Goal: Task Accomplishment & Management: Manage account settings

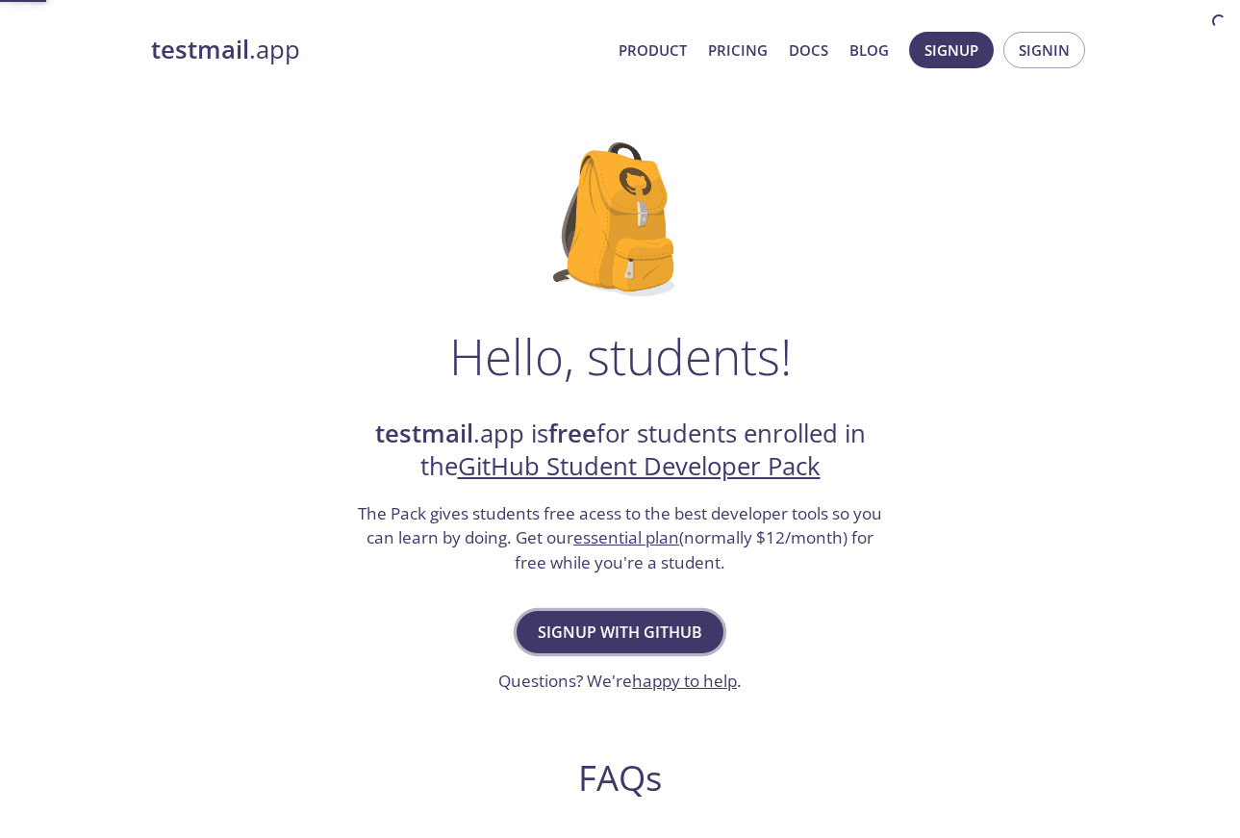
click at [634, 630] on span "Signup with GitHub" at bounding box center [620, 632] width 165 height 27
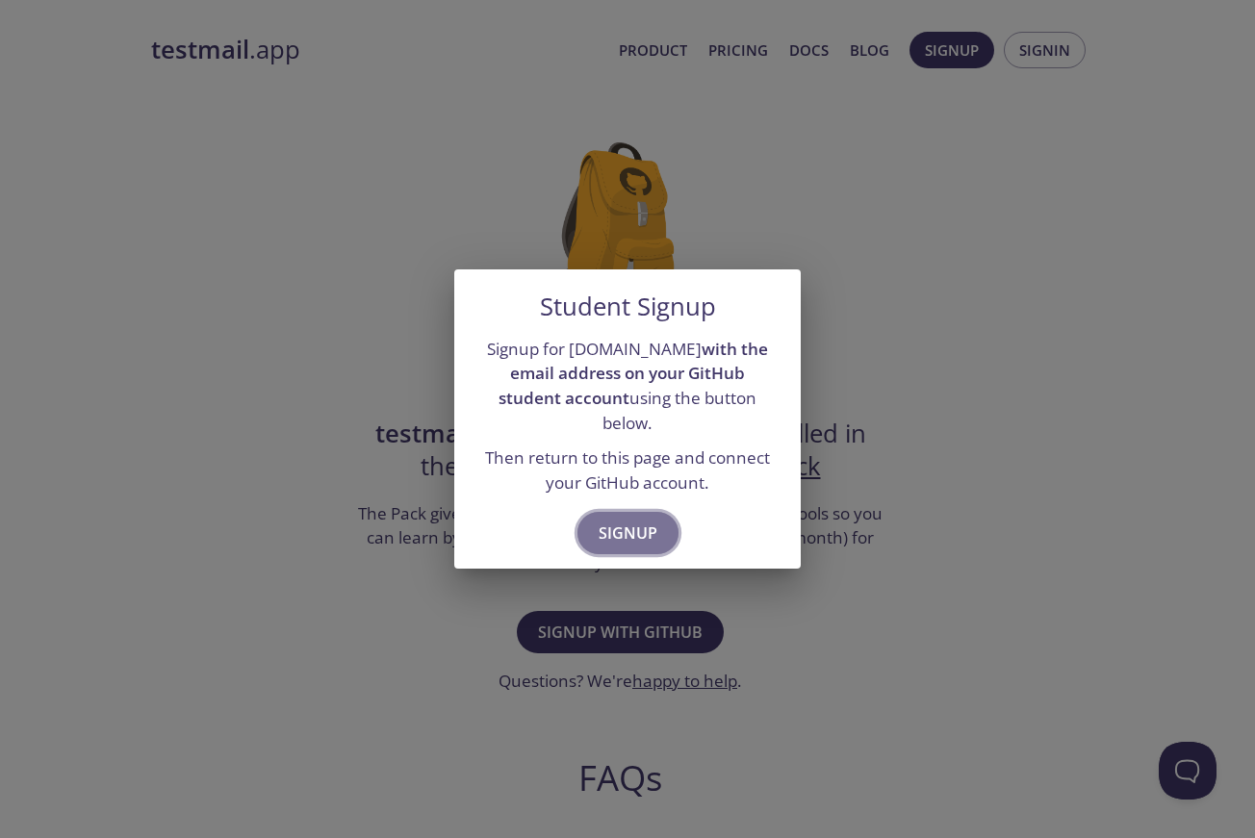
click at [627, 520] on span "Signup" at bounding box center [628, 533] width 59 height 27
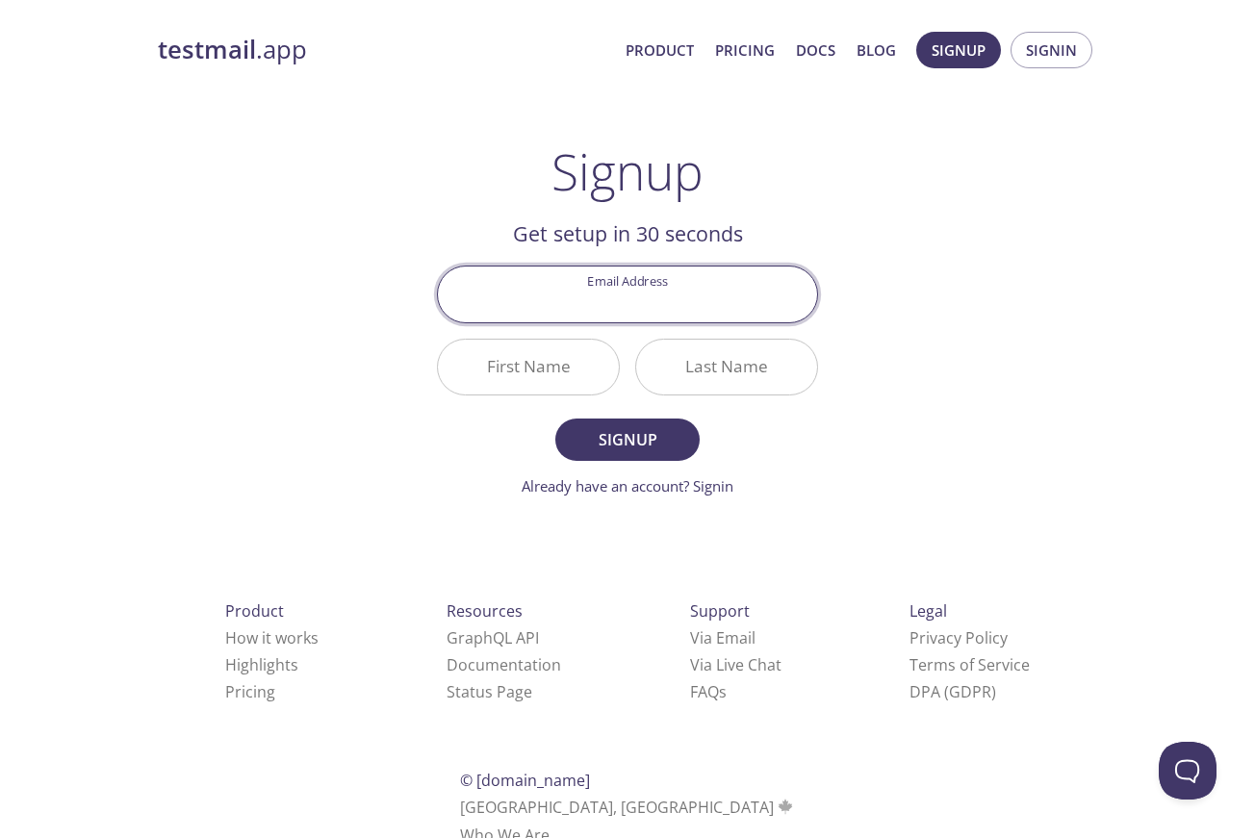
click at [669, 291] on input "Email Address" at bounding box center [627, 294] width 379 height 55
click at [625, 294] on input "Email Address" at bounding box center [627, 294] width 379 height 55
type input "pkunisetti@gitam.in"
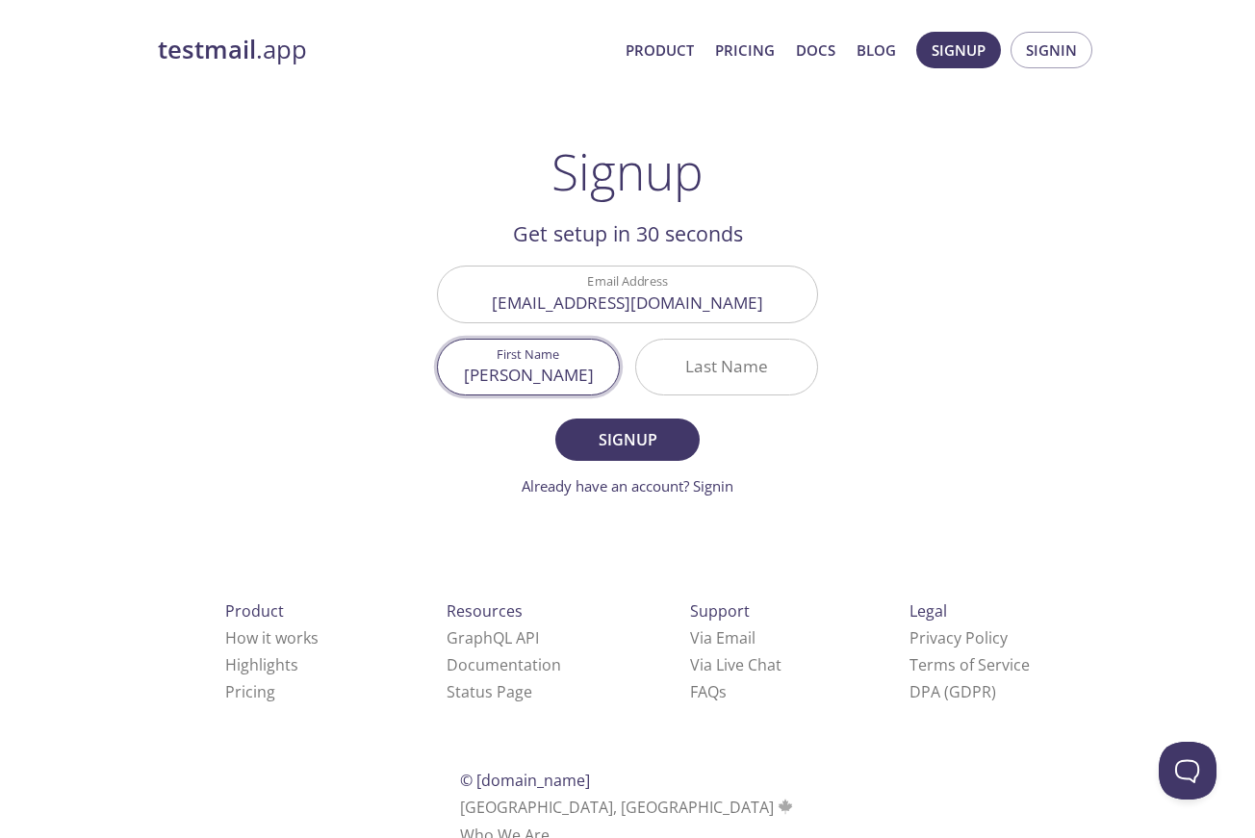
type input "[PERSON_NAME]"
type input "L"
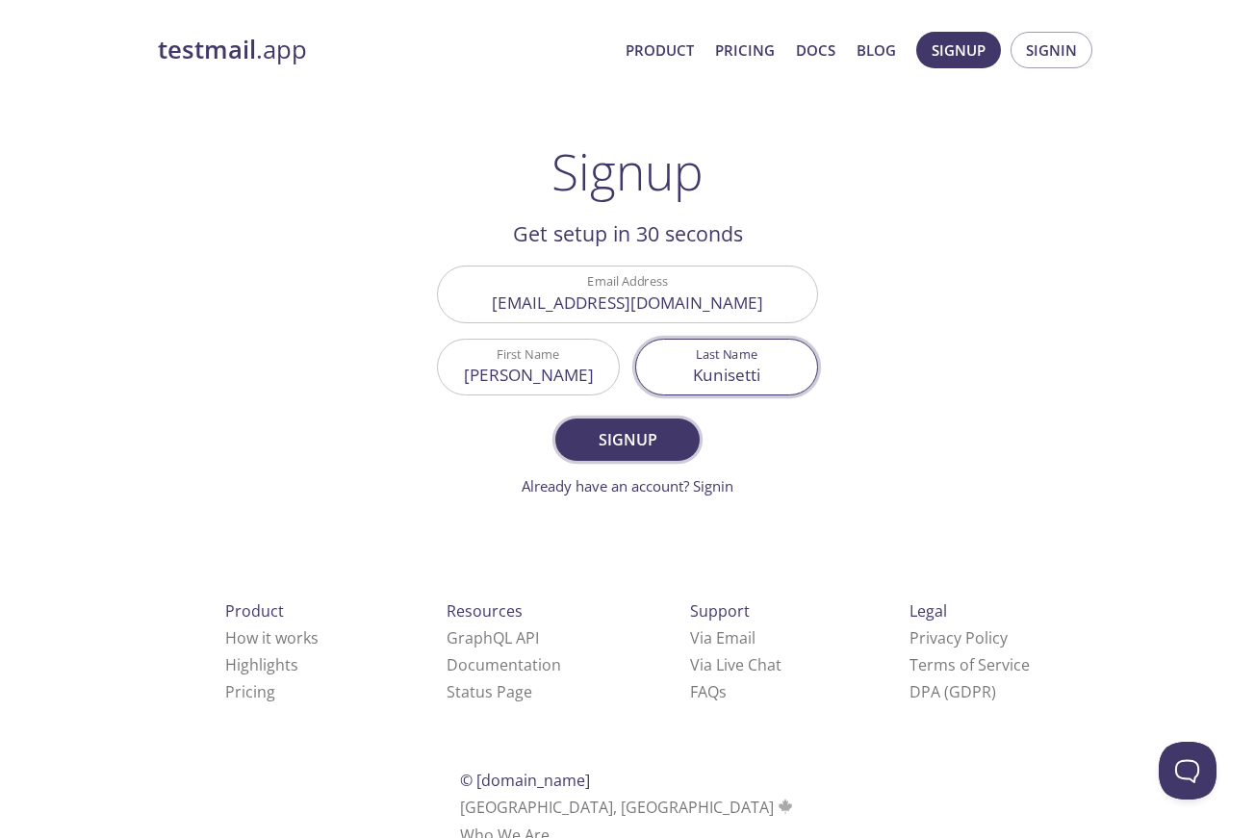
type input "Kunisetti"
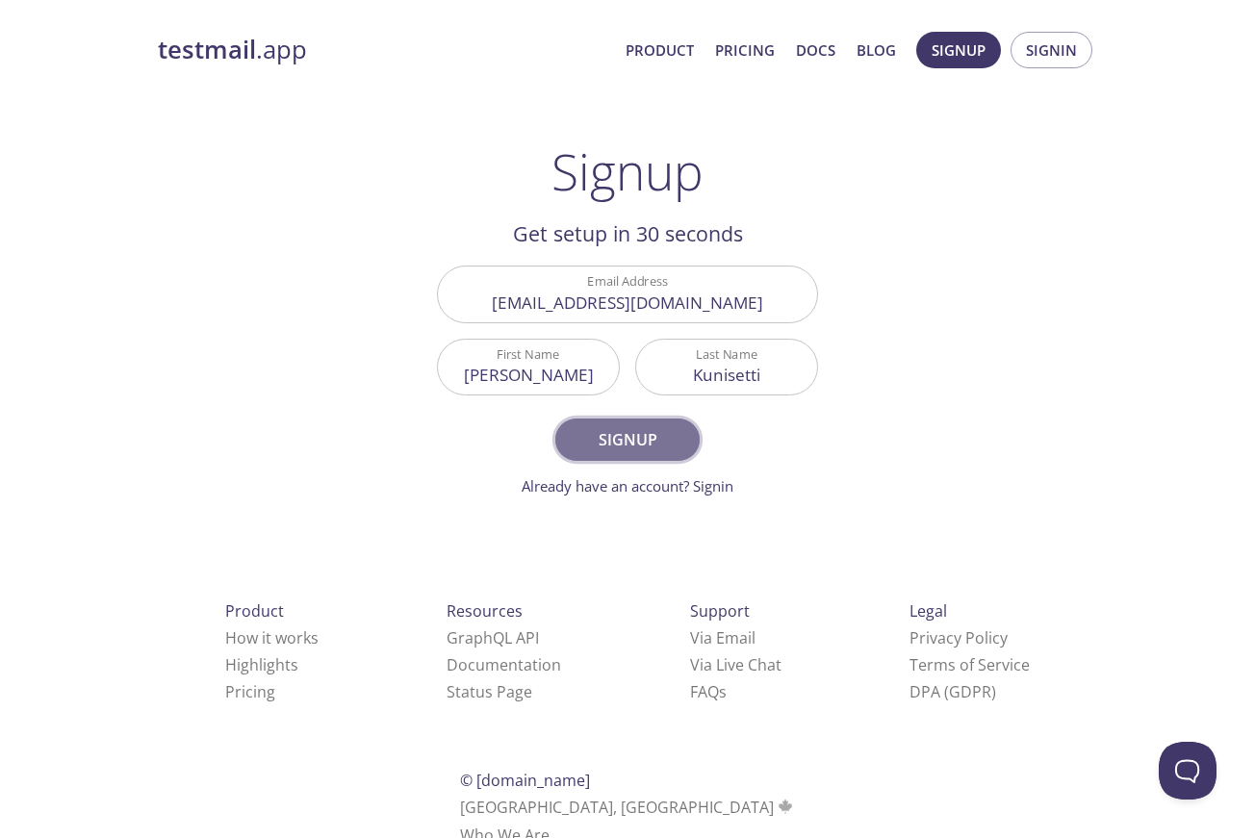
click at [606, 444] on span "Signup" at bounding box center [627, 439] width 102 height 27
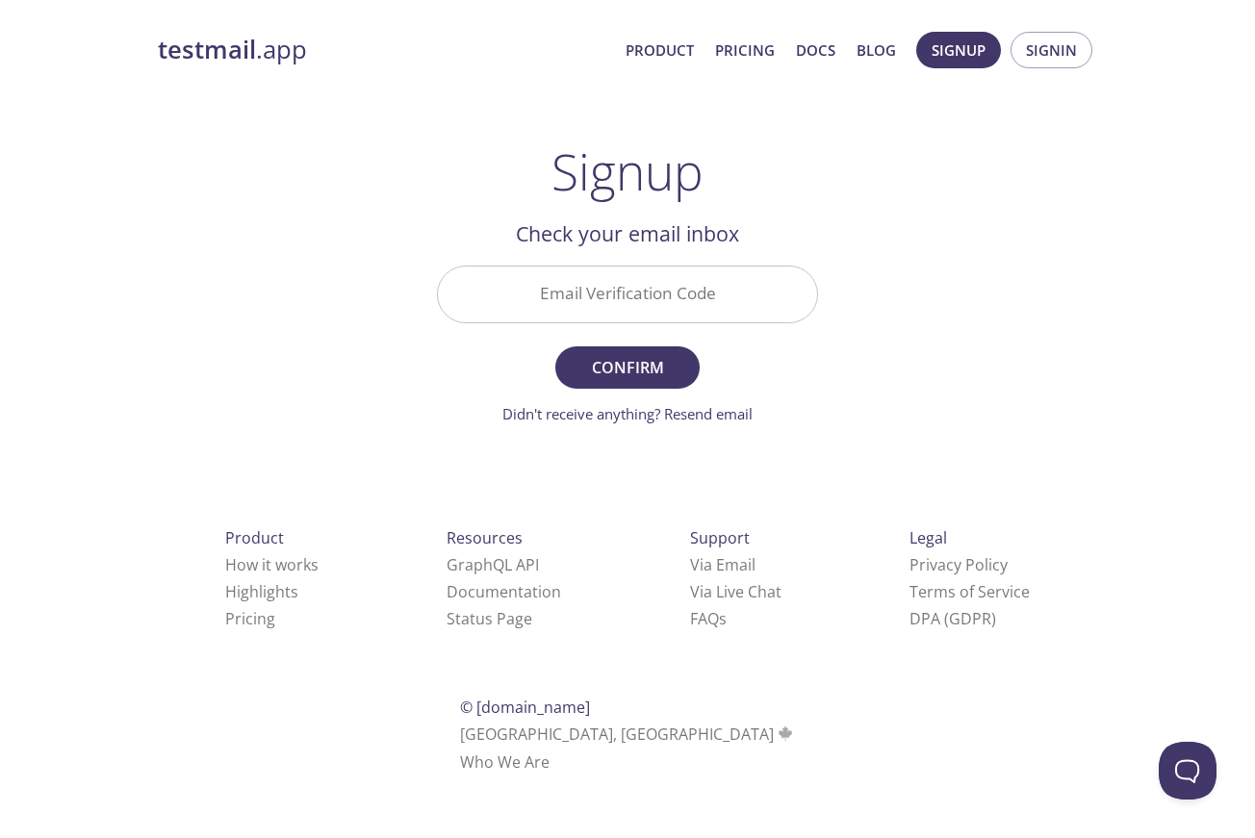
click at [614, 293] on input "Email Verification Code" at bounding box center [627, 294] width 379 height 55
click at [731, 413] on link "Didn't receive anything? Resend email" at bounding box center [627, 413] width 250 height 19
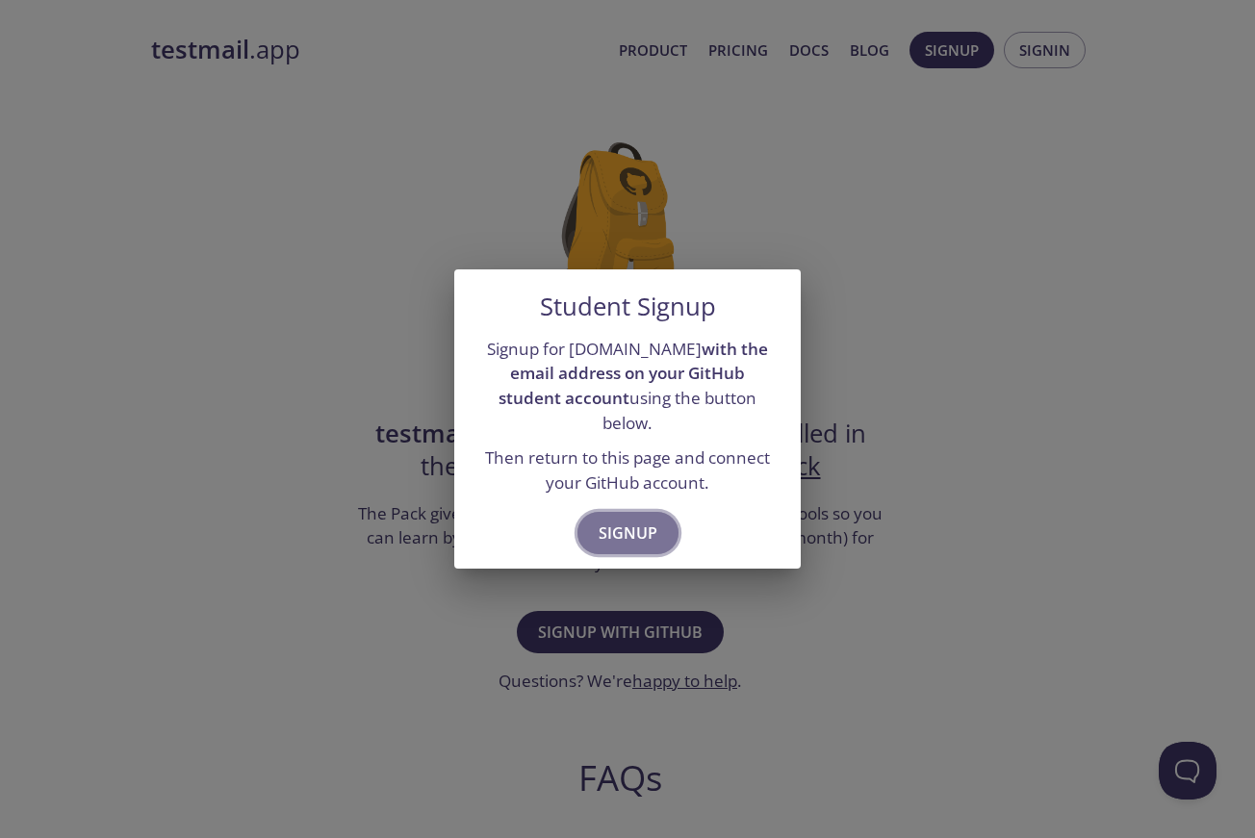
click at [627, 521] on span "Signup" at bounding box center [628, 533] width 59 height 27
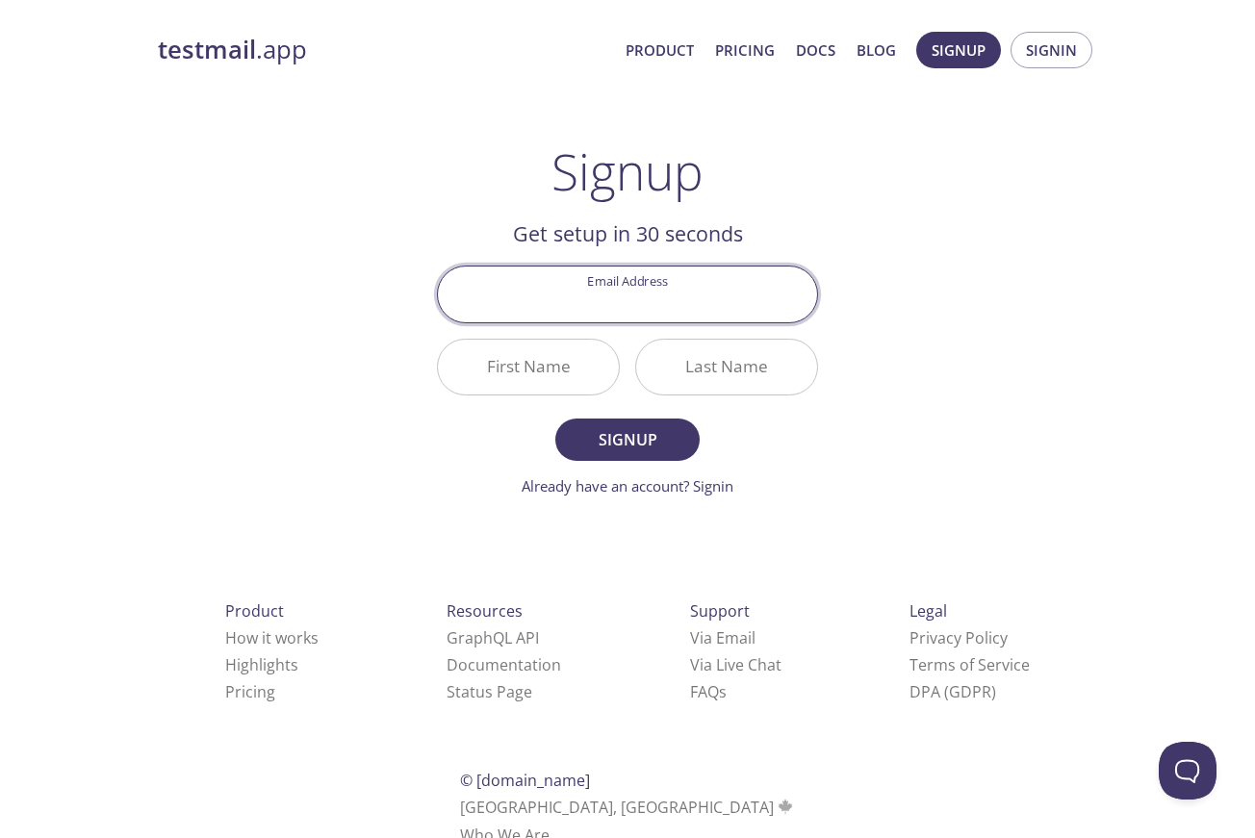
click at [642, 307] on input "Email Address" at bounding box center [627, 294] width 379 height 55
type input "[EMAIL_ADDRESS][DOMAIN_NAME]"
click at [725, 307] on input "[EMAIL_ADDRESS][DOMAIN_NAME]" at bounding box center [627, 294] width 379 height 55
click at [561, 367] on input "First Name" at bounding box center [528, 367] width 181 height 55
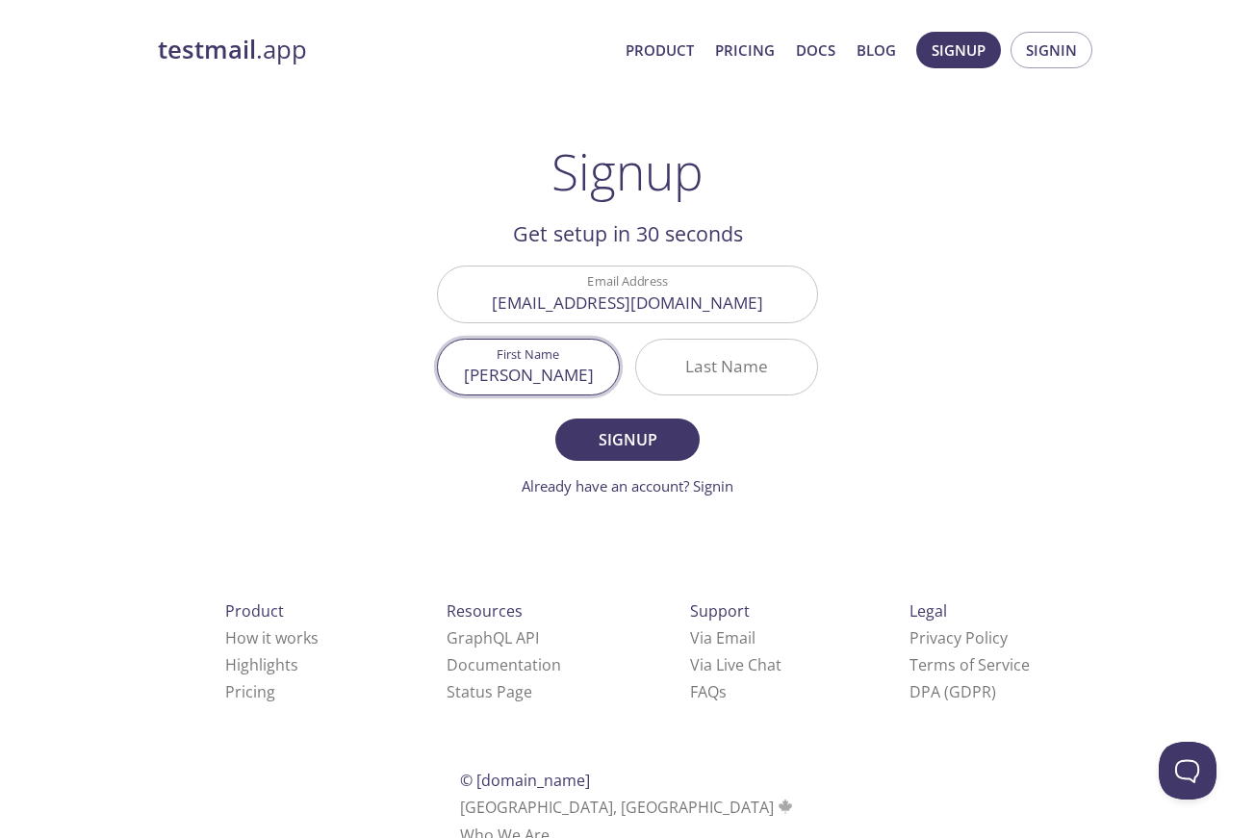
type input "[PERSON_NAME]"
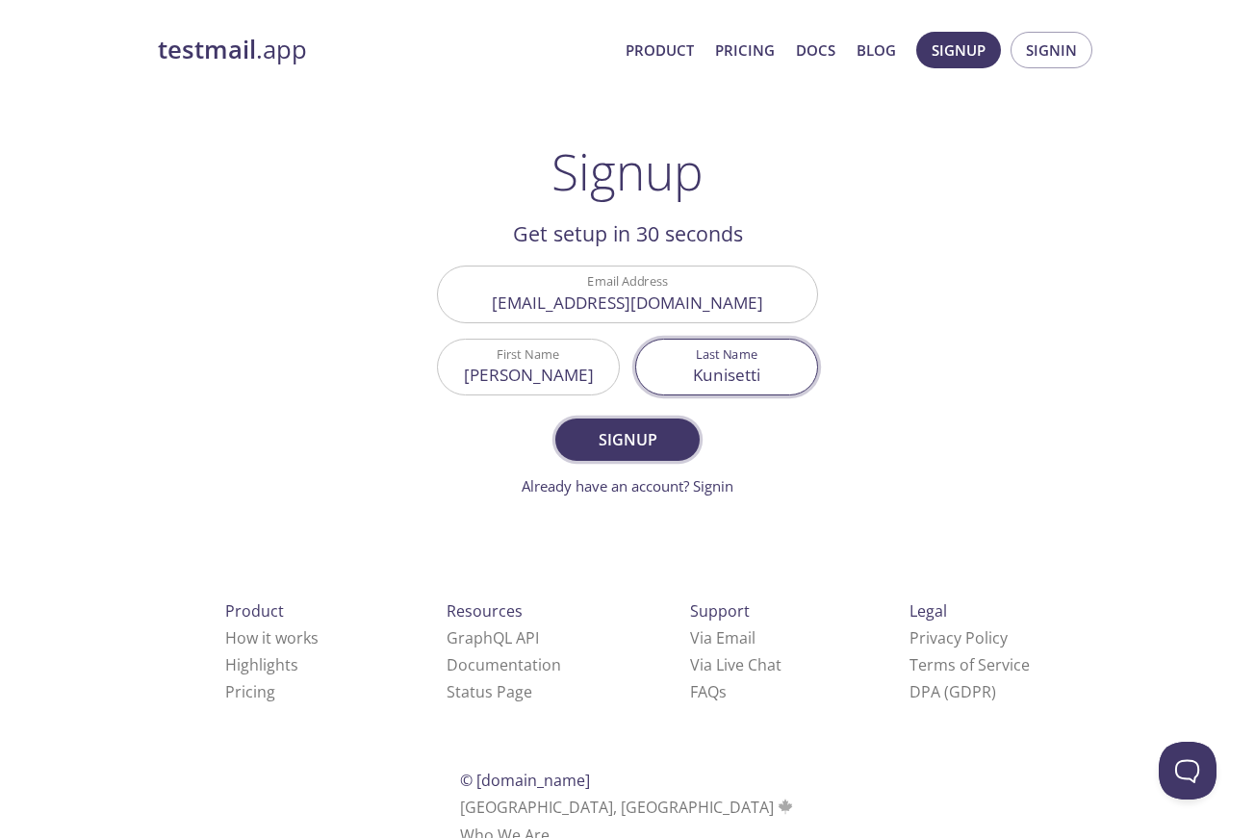
type input "Kunisetti"
click at [627, 447] on span "Signup" at bounding box center [627, 439] width 102 height 27
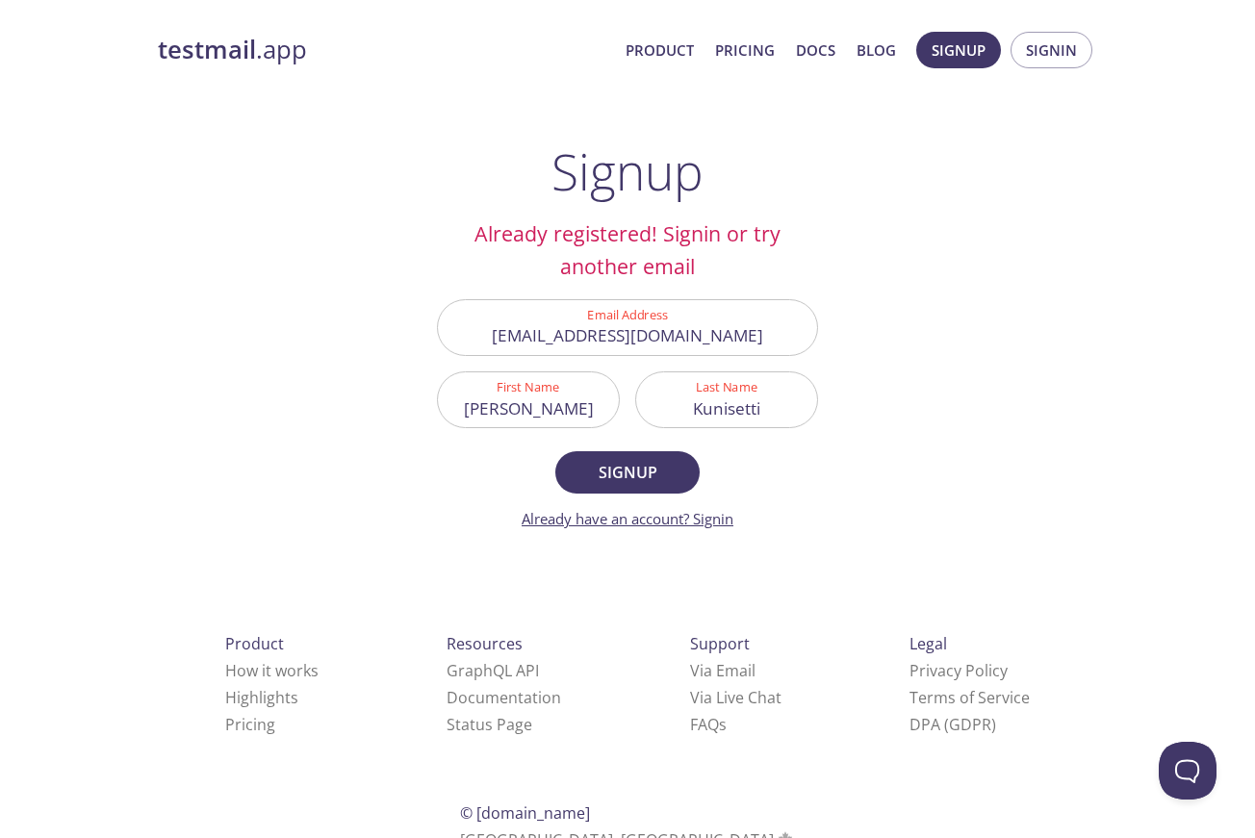
click at [706, 520] on link "Already have an account? Signin" at bounding box center [628, 518] width 212 height 19
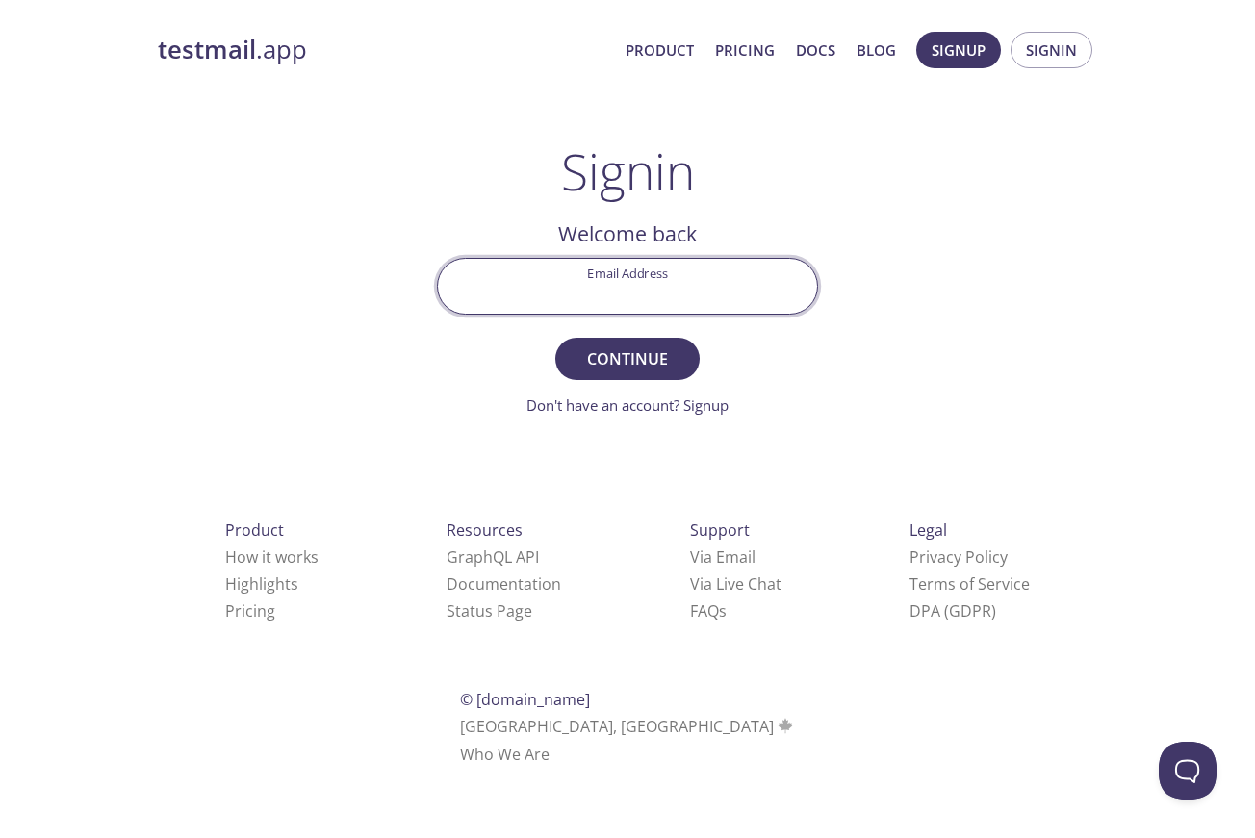
paste input "[EMAIL_ADDRESS][DOMAIN_NAME]"
type input "[EMAIL_ADDRESS][DOMAIN_NAME]"
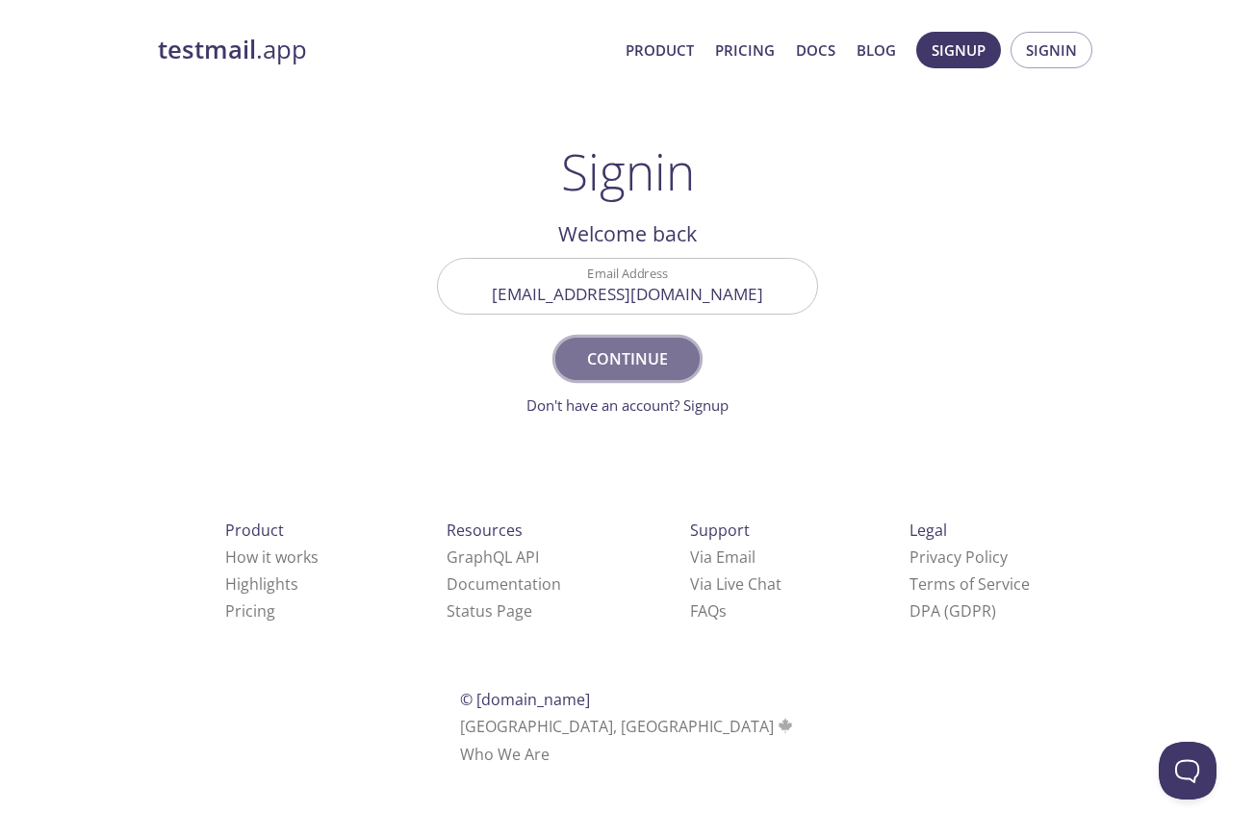
click at [623, 347] on span "Continue" at bounding box center [627, 358] width 102 height 27
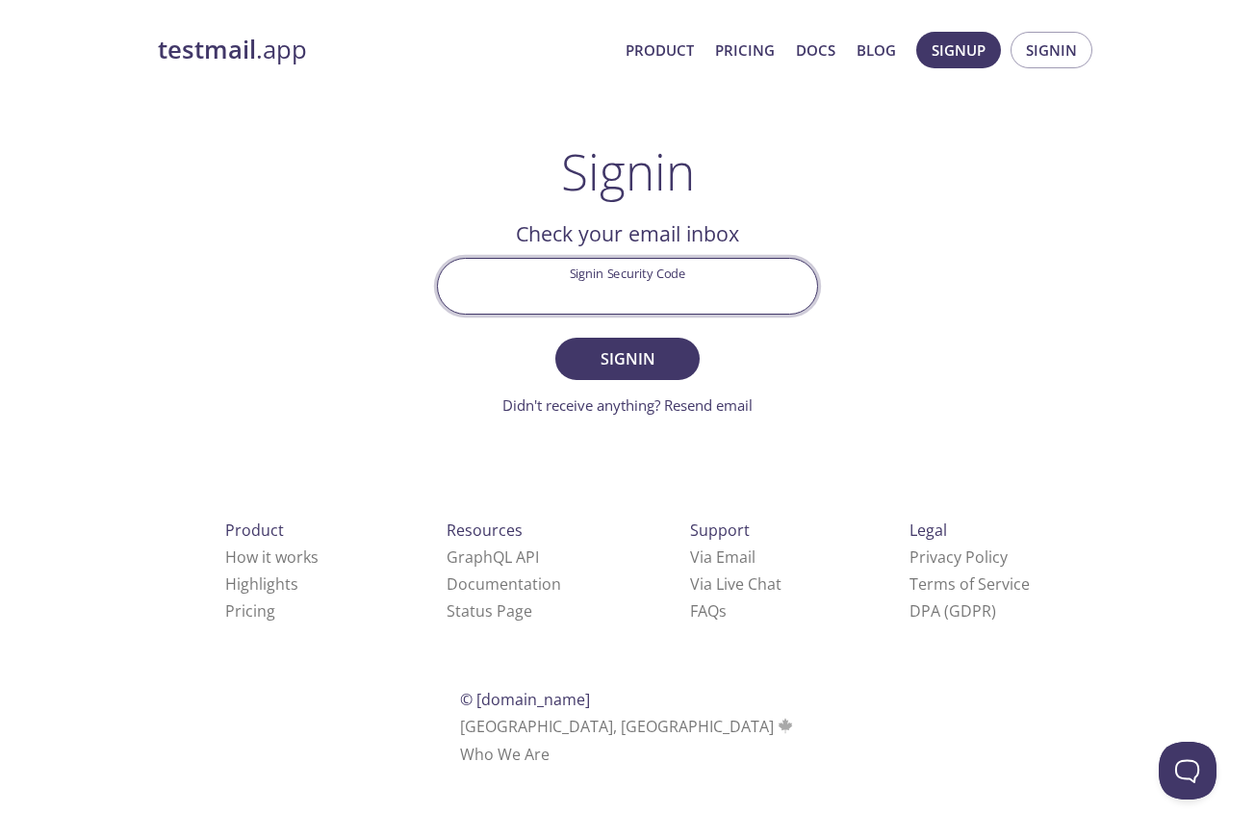
paste input "RH3XNFQ"
type input "RH3XNFQ"
click at [645, 349] on span "Signin" at bounding box center [627, 358] width 102 height 27
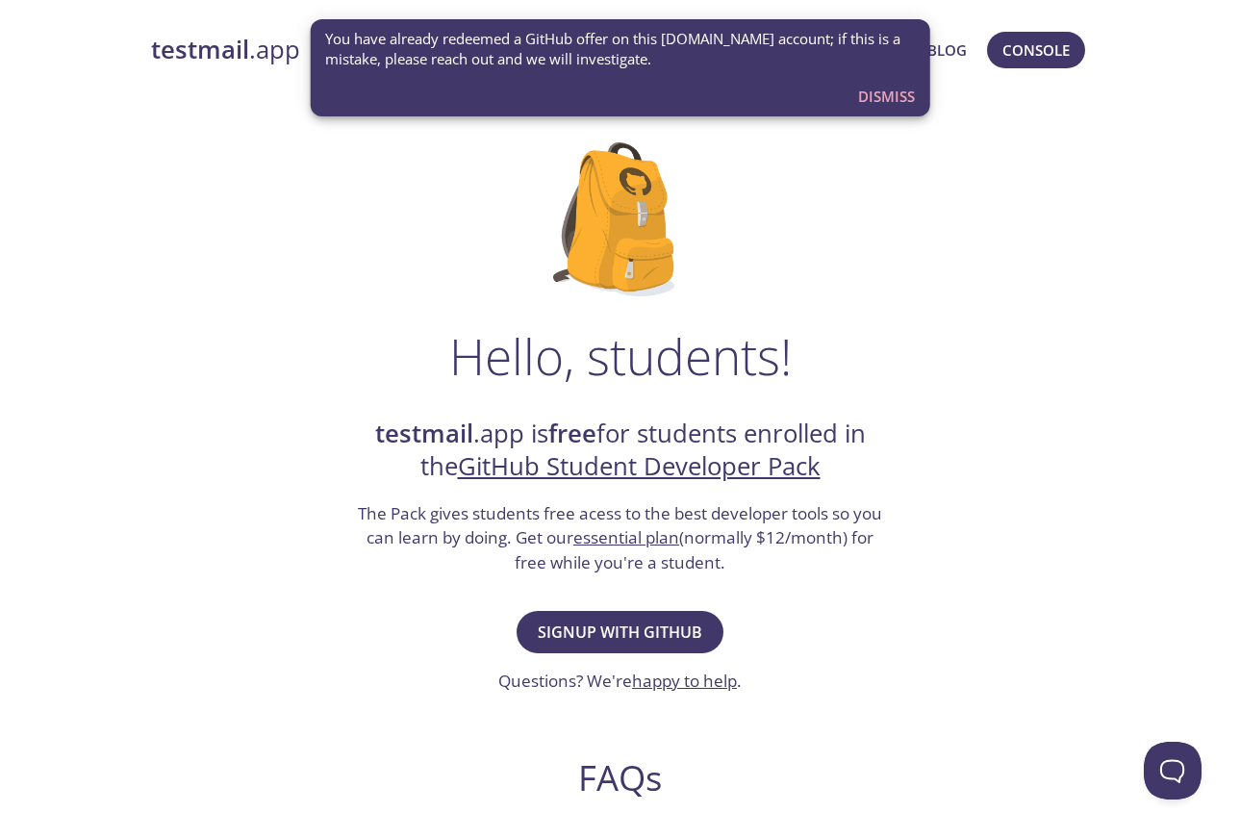
click at [882, 94] on span "Dismiss" at bounding box center [886, 96] width 57 height 25
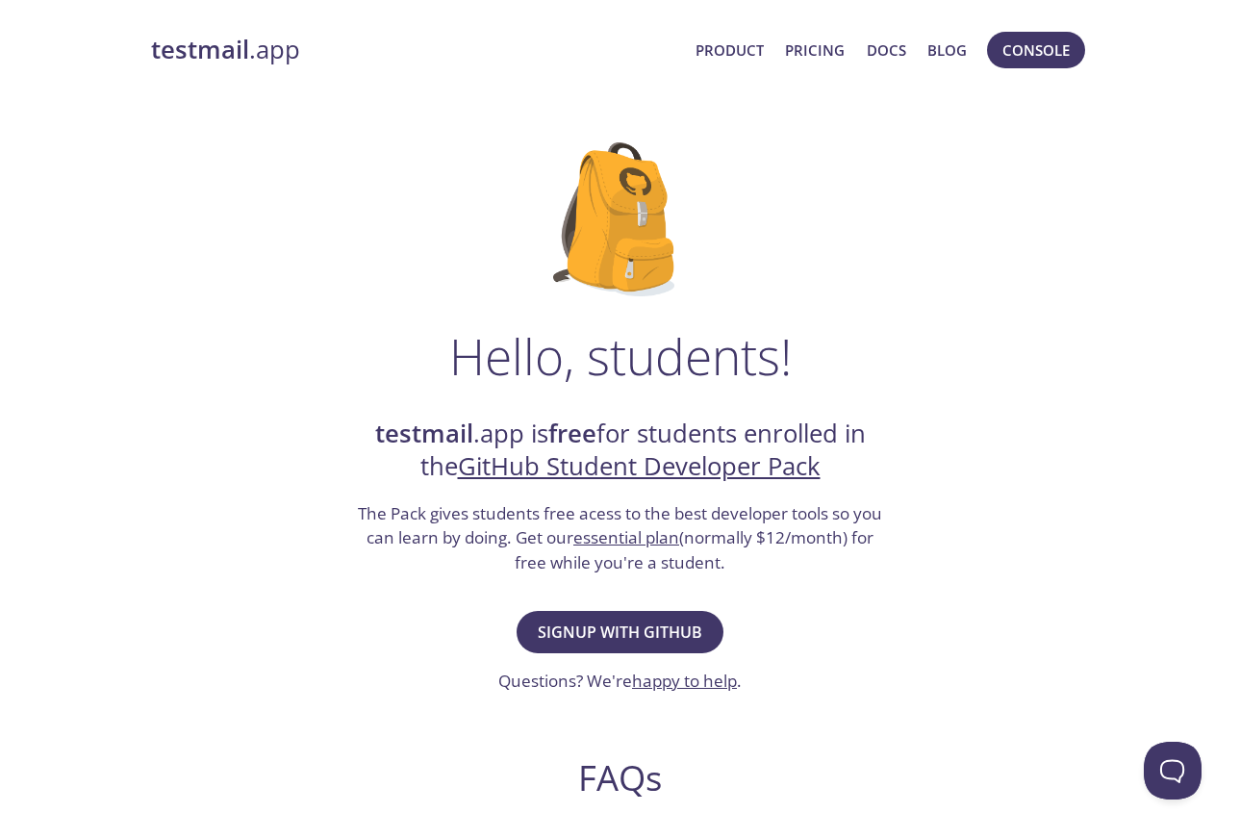
click at [234, 57] on strong "testmail" at bounding box center [200, 50] width 98 height 34
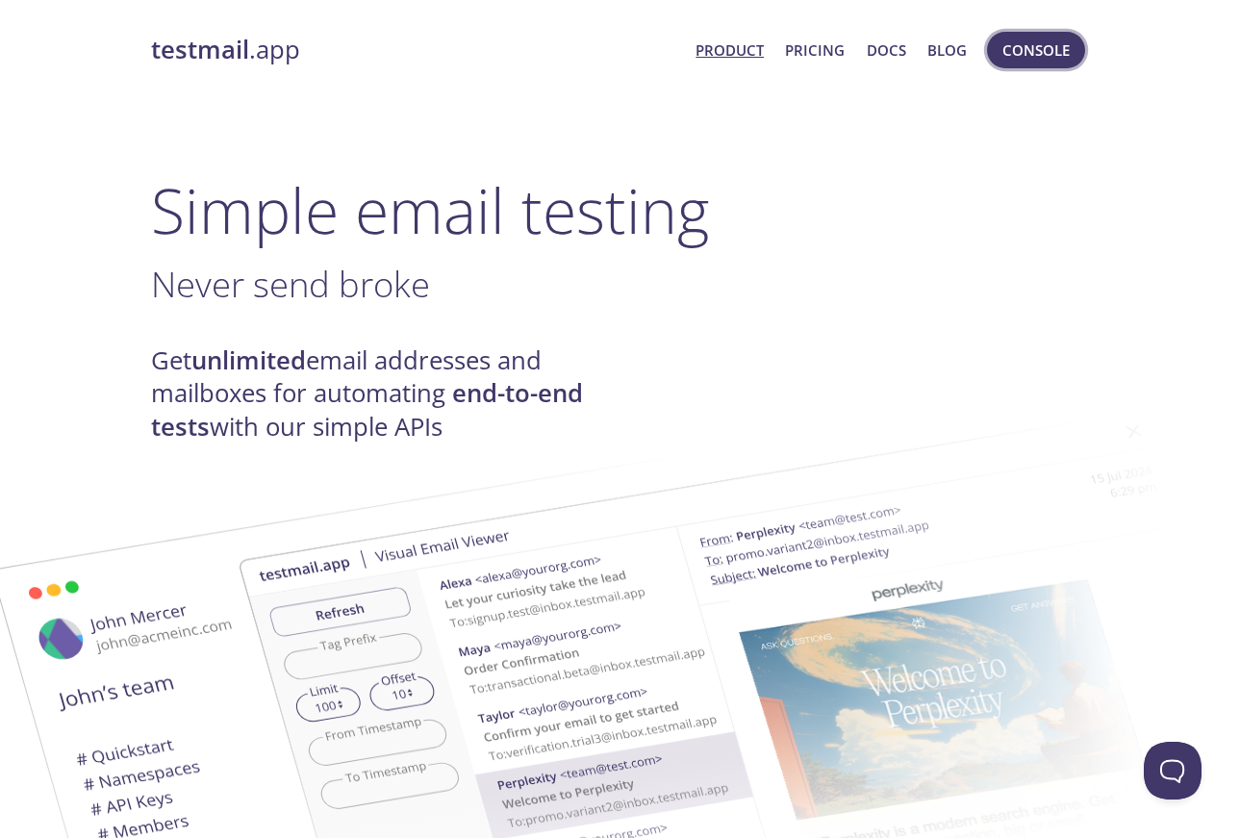
click at [1036, 52] on span "Console" at bounding box center [1036, 50] width 67 height 25
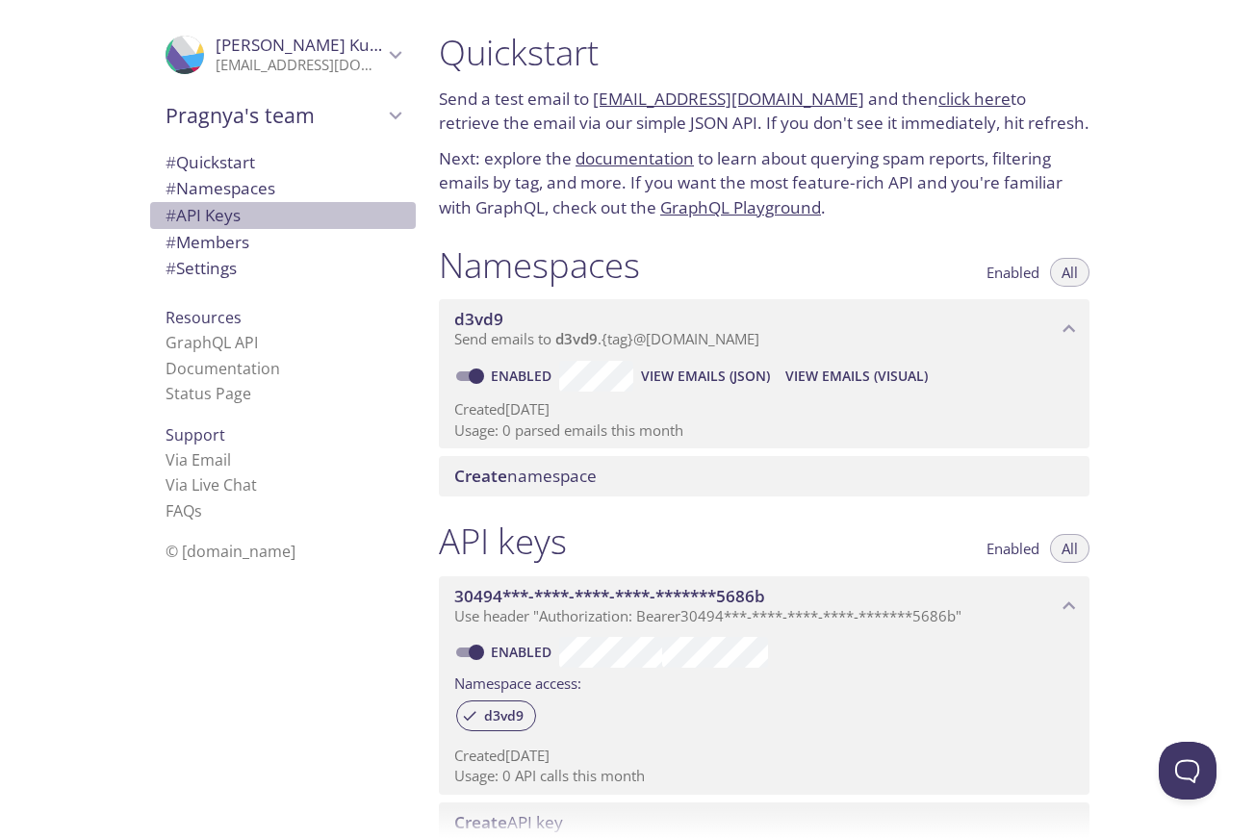
click at [213, 212] on span "# API Keys" at bounding box center [203, 215] width 75 height 22
click at [208, 203] on span "# API Keys" at bounding box center [283, 215] width 235 height 25
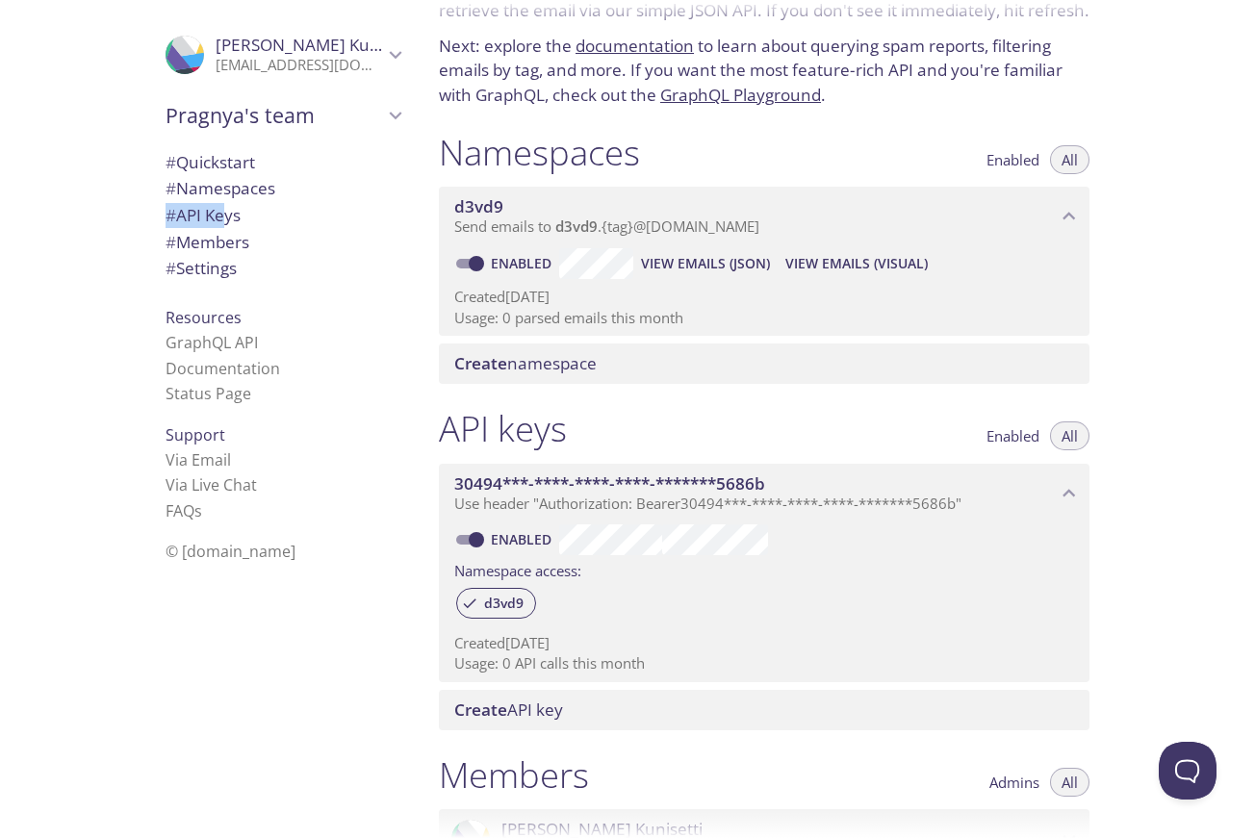
scroll to position [115, 0]
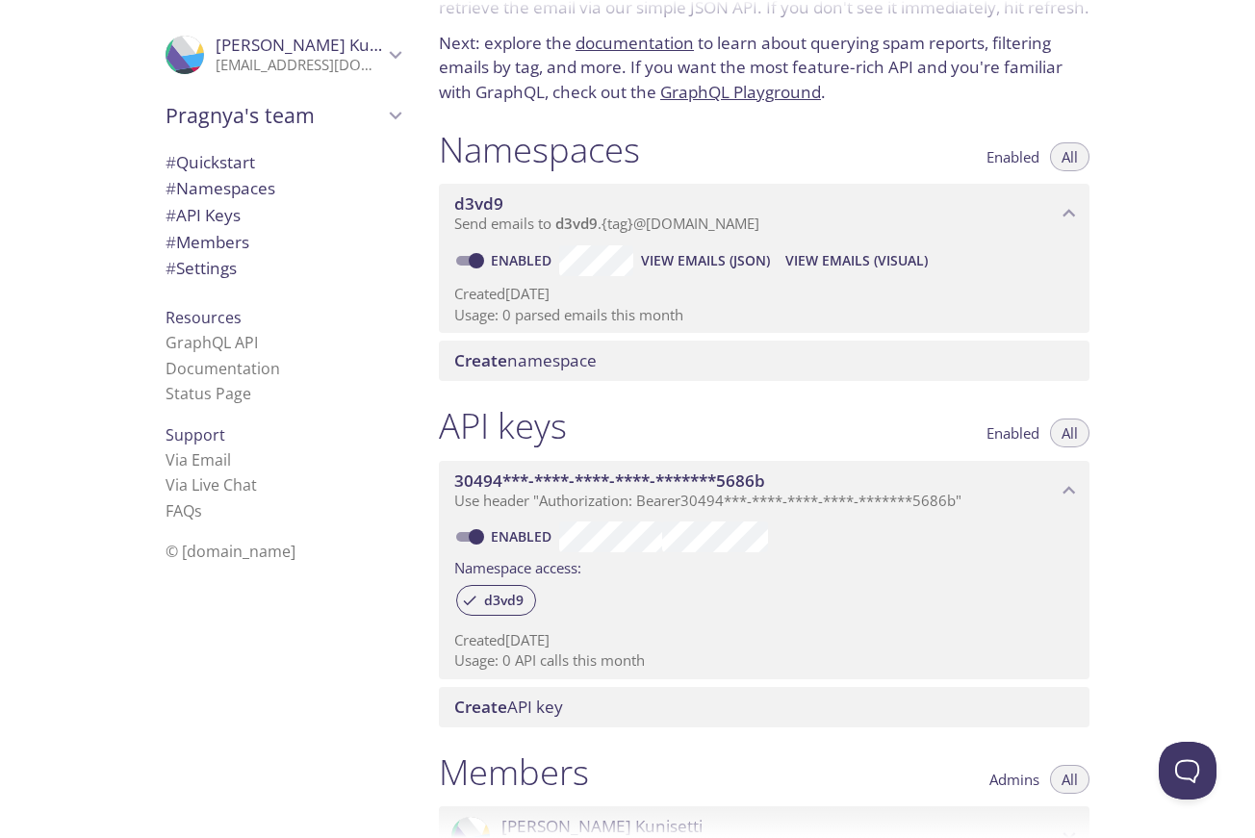
click at [214, 208] on span "# API Keys" at bounding box center [203, 215] width 75 height 22
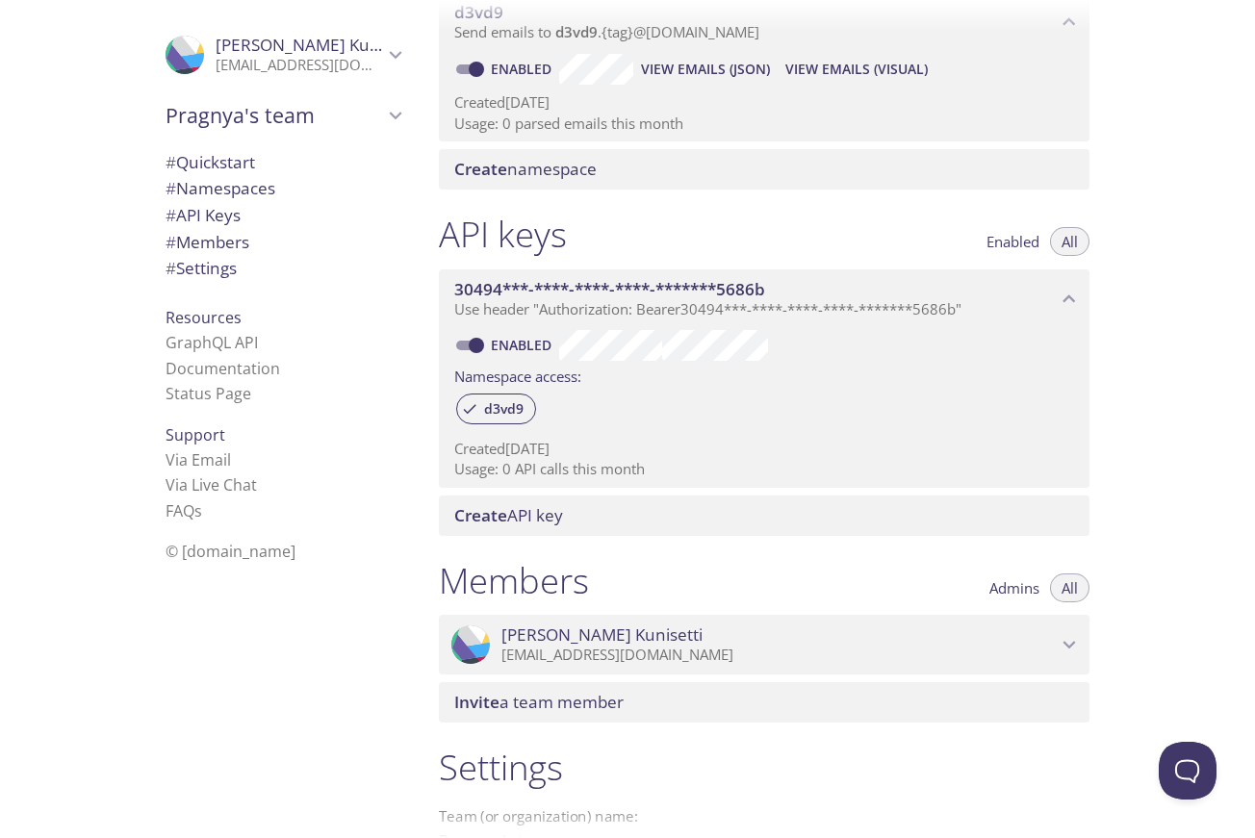
scroll to position [0, 0]
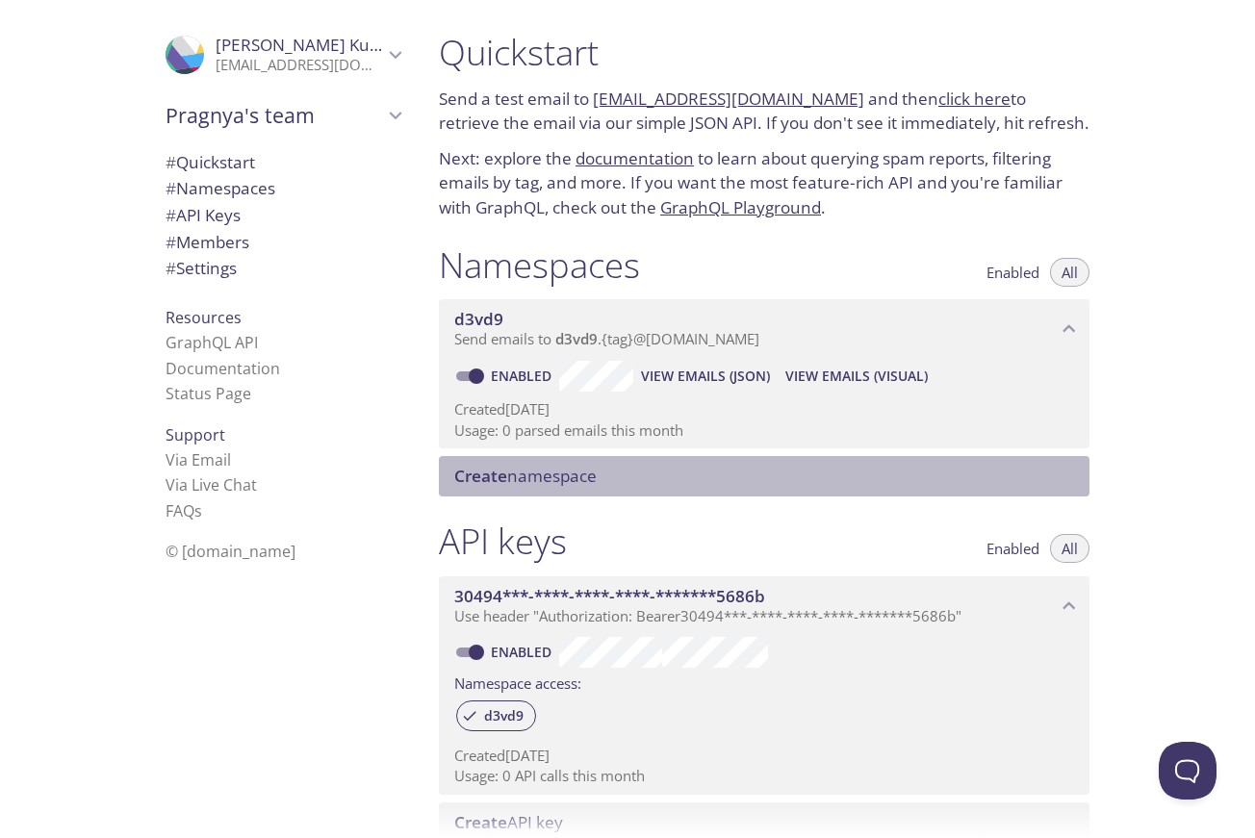
click at [539, 469] on span "Create namespace" at bounding box center [525, 476] width 142 height 22
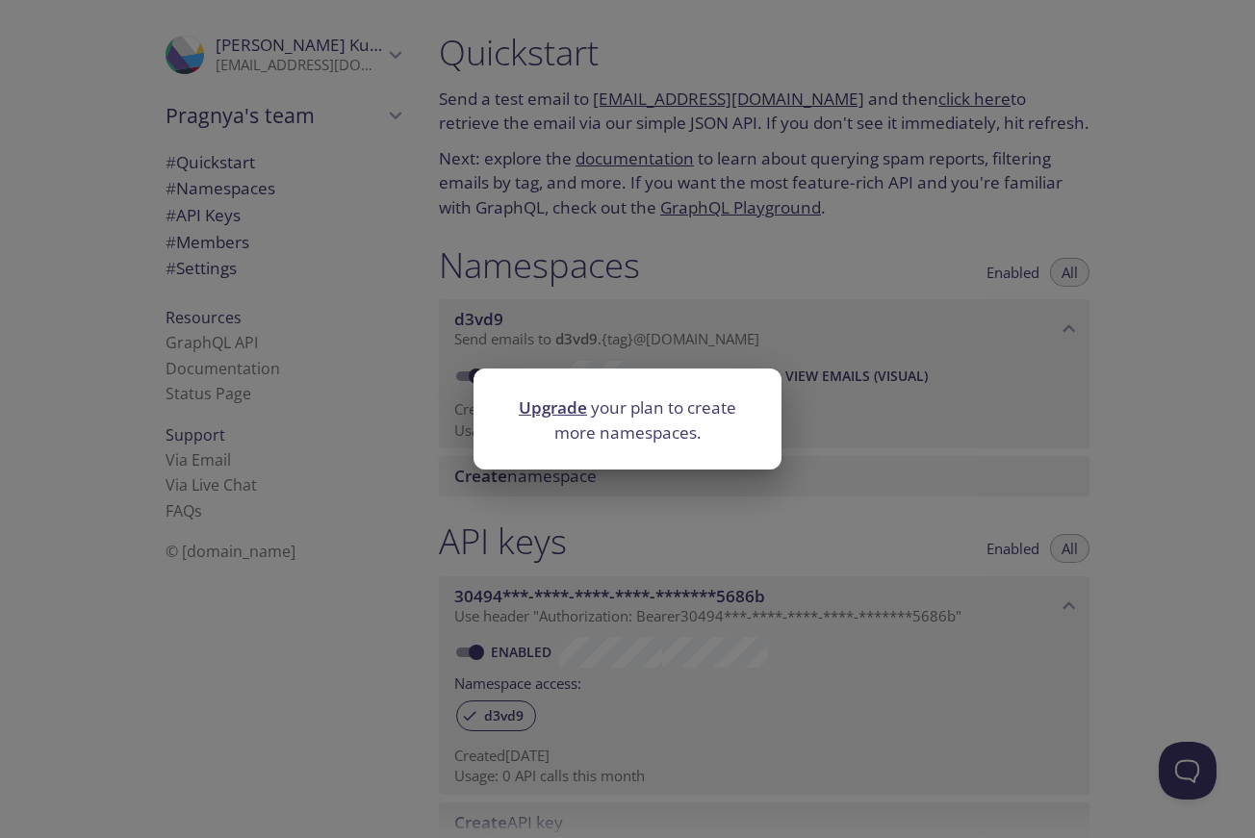
click at [880, 462] on div "Upgrade your plan to create more namespaces." at bounding box center [627, 419] width 1255 height 838
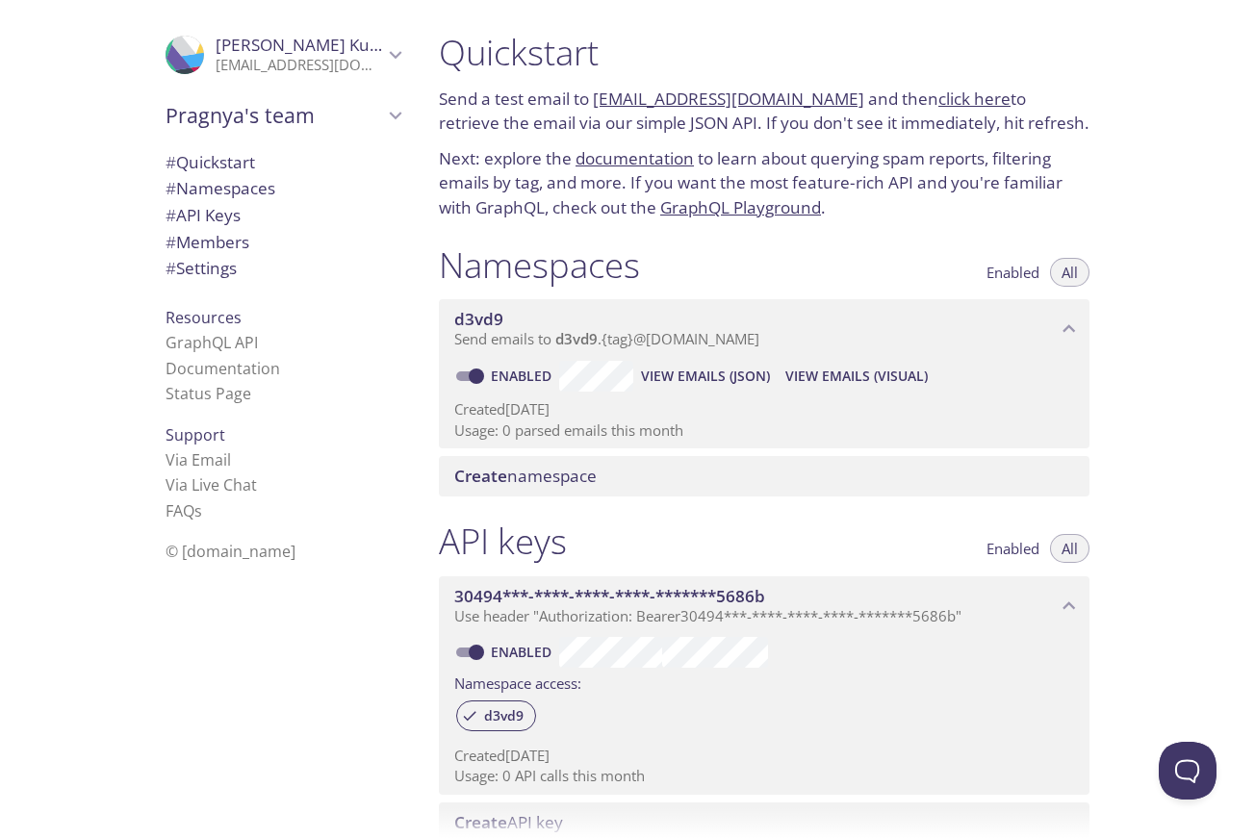
click at [952, 96] on link "click here" at bounding box center [974, 99] width 72 height 22
click at [995, 272] on span "Enabled" at bounding box center [1012, 272] width 53 height 0
click at [1077, 272] on span "All" at bounding box center [1069, 272] width 16 height 0
